Goal: Transaction & Acquisition: Purchase product/service

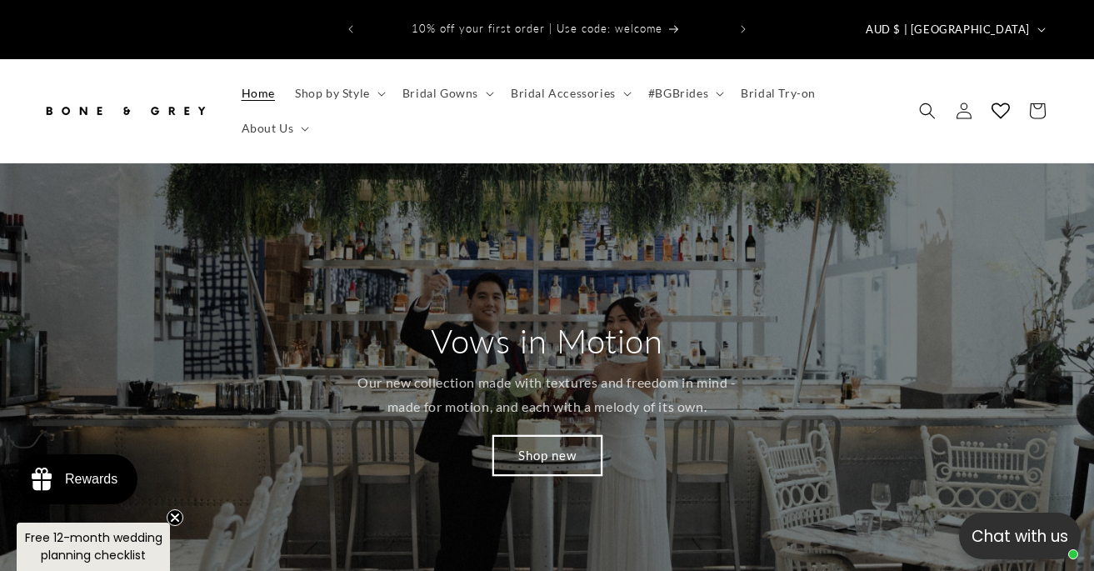
click at [557, 435] on link "Shop new" at bounding box center [547, 454] width 108 height 39
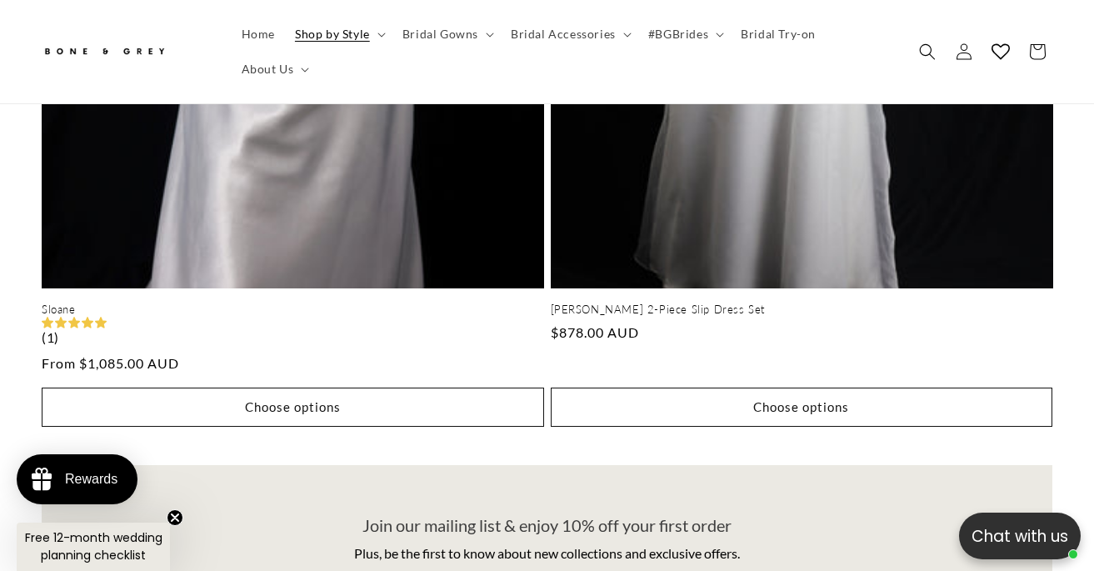
scroll to position [7523, 0]
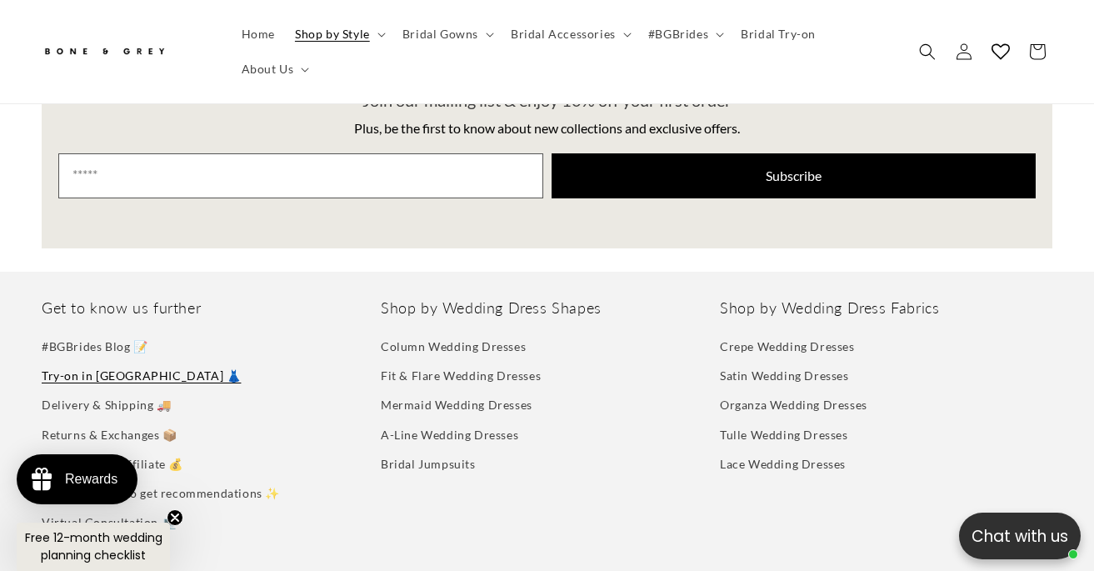
click at [120, 361] on link "Try-on in [GEOGRAPHIC_DATA] 👗" at bounding box center [141, 375] width 199 height 29
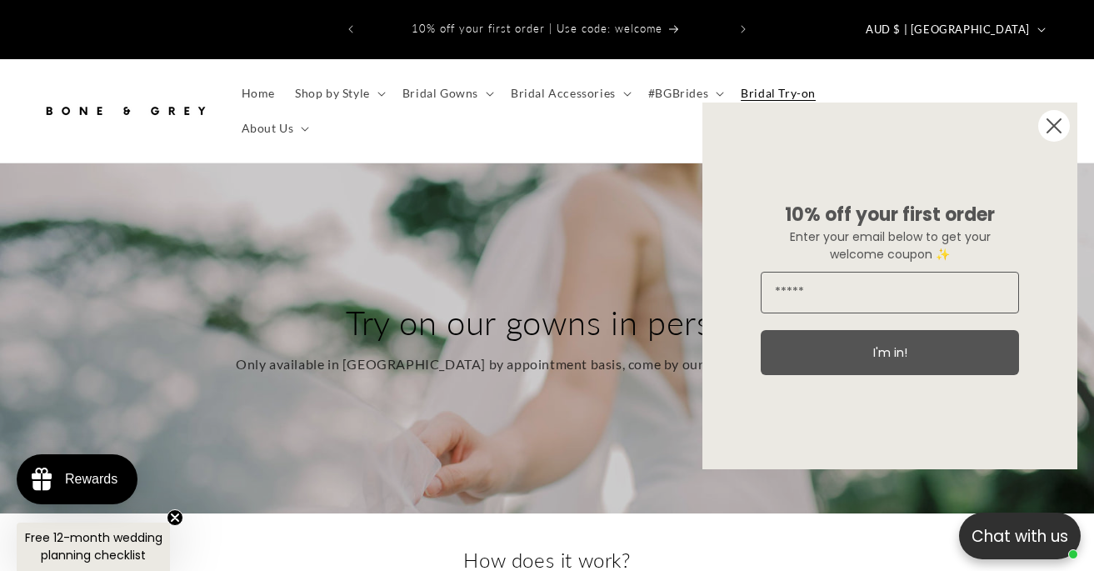
click at [1058, 126] on circle "Close dialog" at bounding box center [1054, 126] width 32 height 32
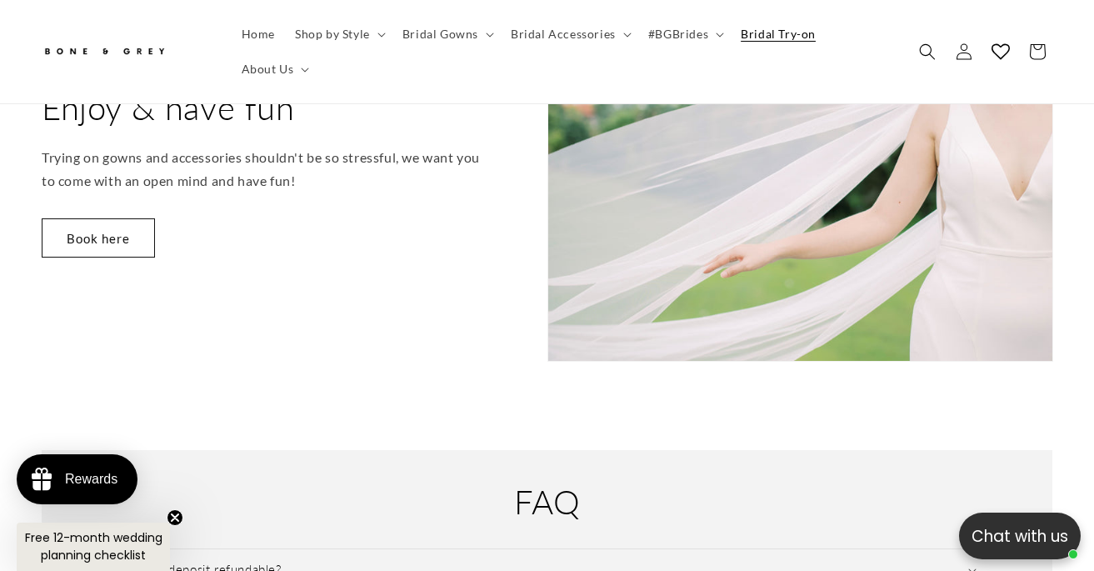
scroll to position [1960, 0]
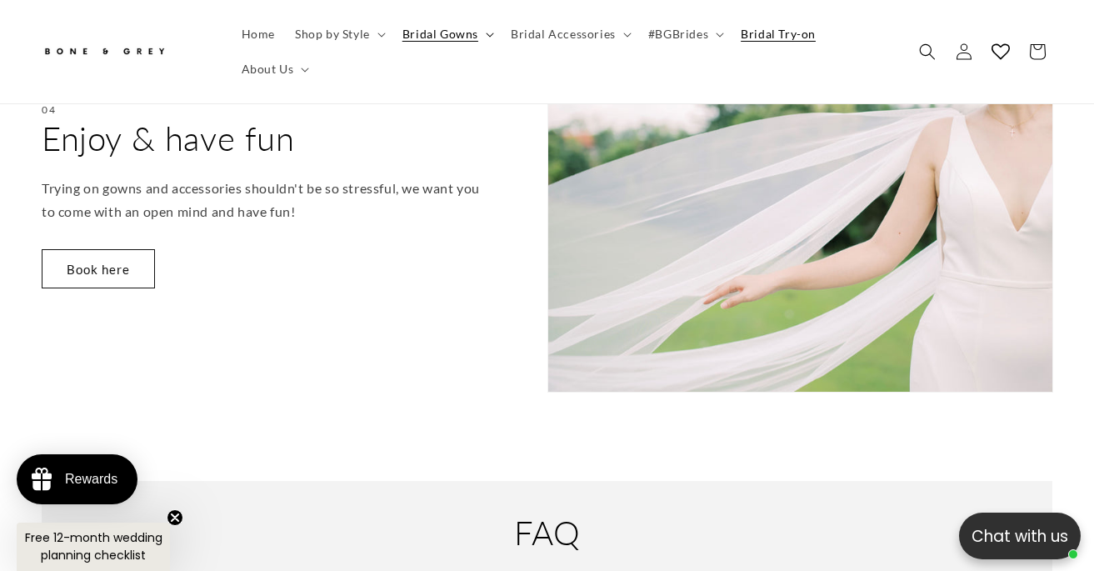
click at [423, 37] on span "Bridal Gowns" at bounding box center [441, 34] width 76 height 15
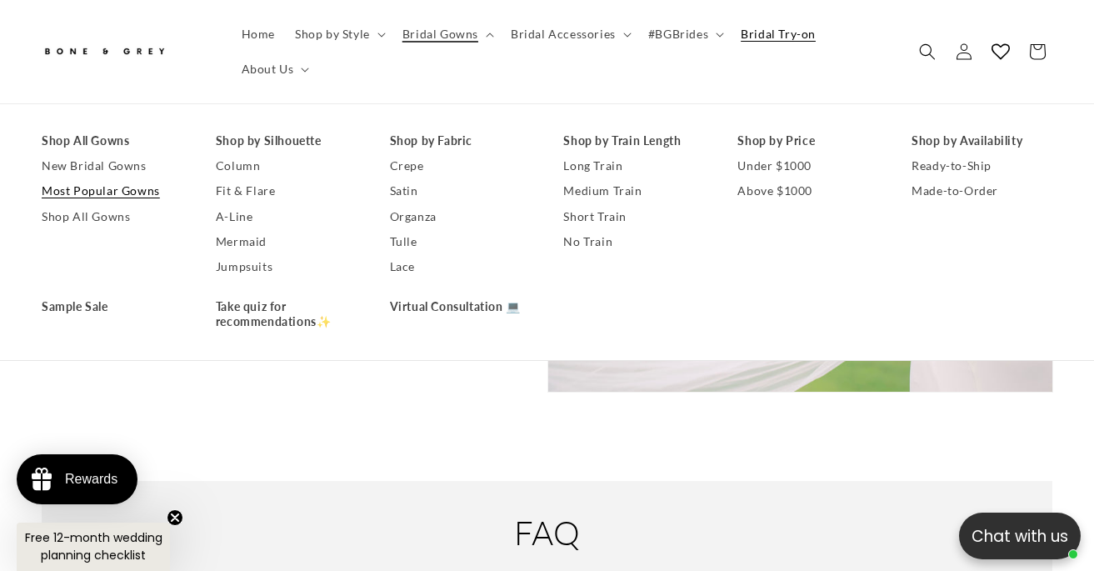
scroll to position [0, 725]
click at [124, 195] on link "Most Popular Gowns" at bounding box center [112, 191] width 141 height 25
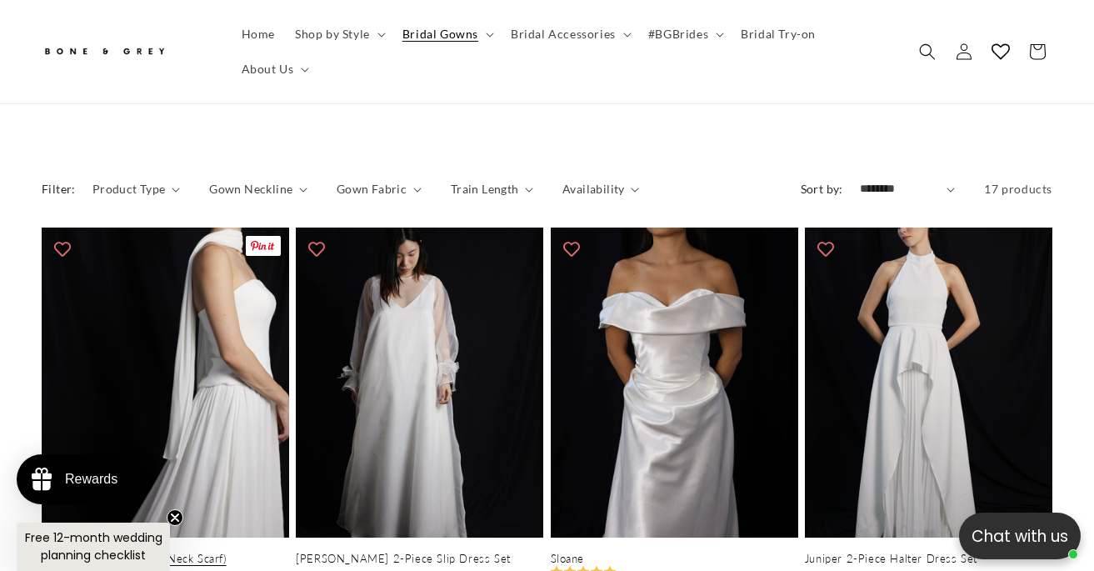
click at [211, 552] on link "[PERSON_NAME] (with Neck Scarf)" at bounding box center [166, 559] width 248 height 14
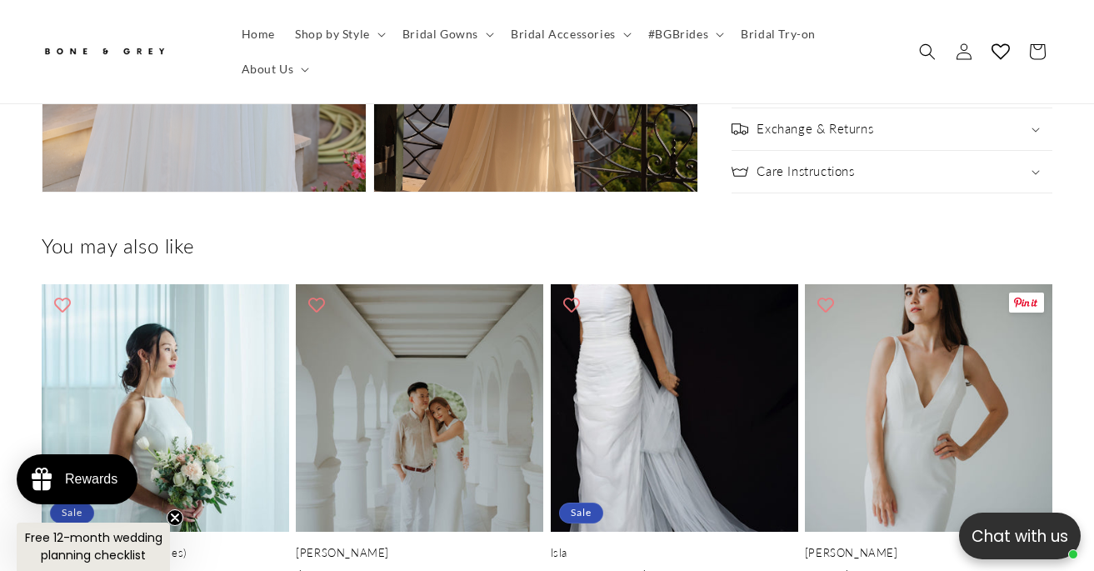
scroll to position [4706, 0]
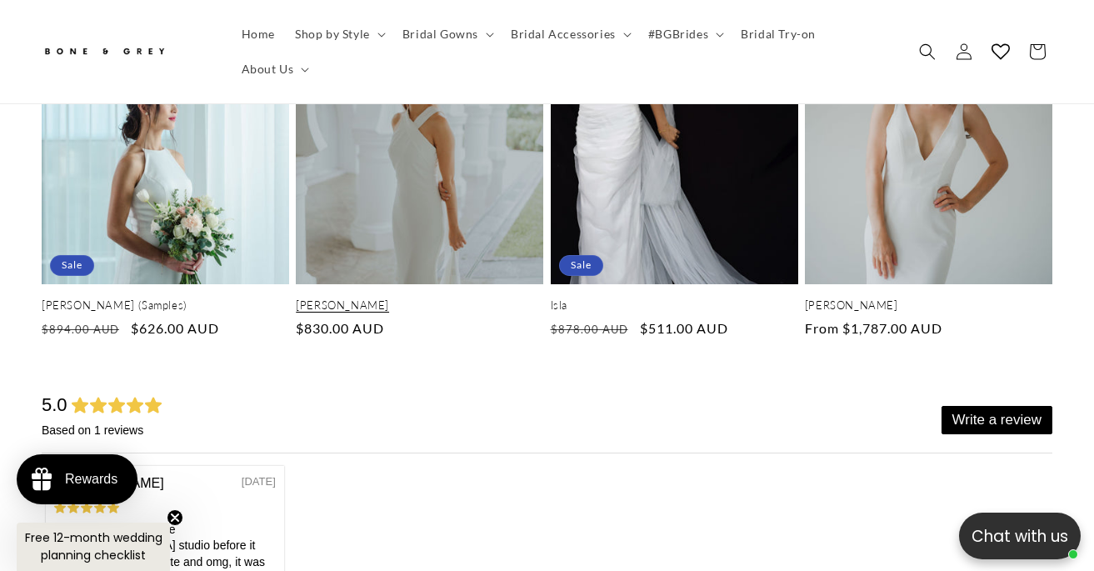
click at [378, 298] on link "[PERSON_NAME]" at bounding box center [420, 305] width 248 height 14
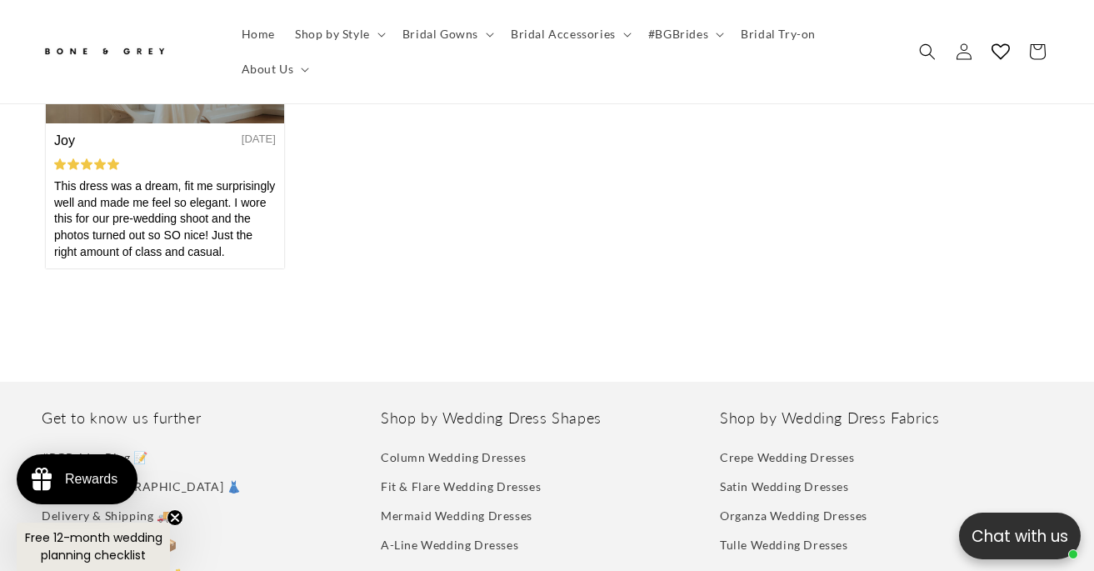
scroll to position [3120, 0]
